Goal: Task Accomplishment & Management: Use online tool/utility

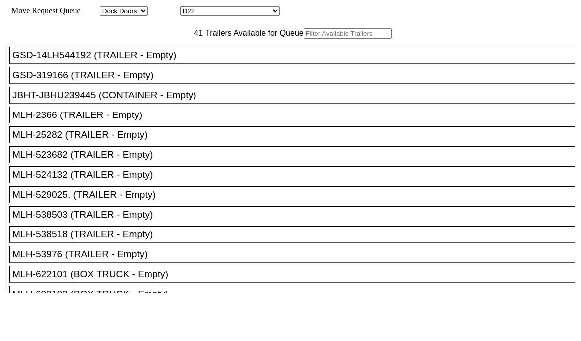
select select "1815"
select select "12608"
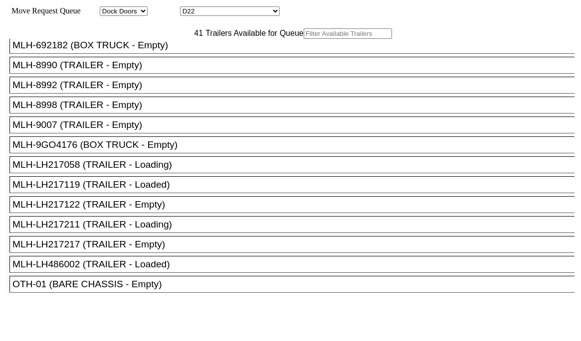
scroll to position [50, 0]
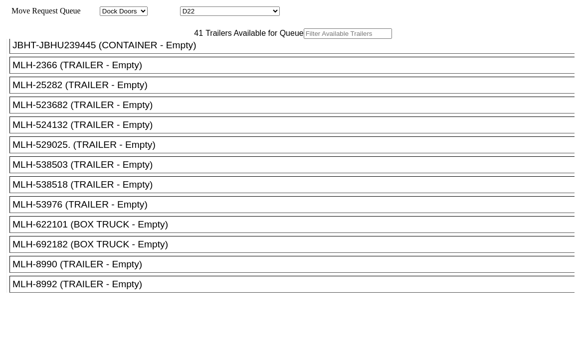
click at [136, 170] on div "MLH-538503 (TRAILER - Empty)" at bounding box center [296, 164] width 568 height 11
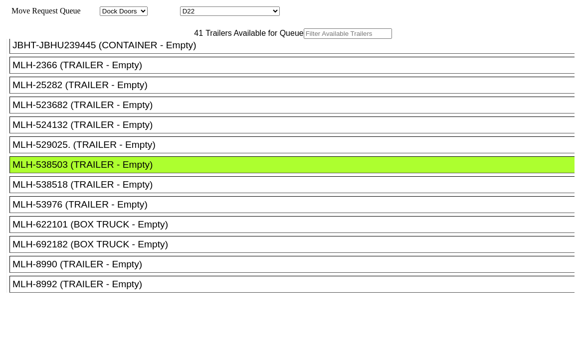
click at [136, 170] on div "MLH-538503 (TRAILER - Empty)" at bounding box center [296, 164] width 568 height 11
